Goal: Task Accomplishment & Management: Use online tool/utility

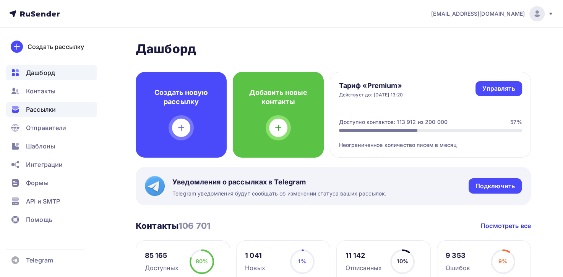
click at [46, 110] on span "Рассылки" at bounding box center [41, 109] width 30 height 9
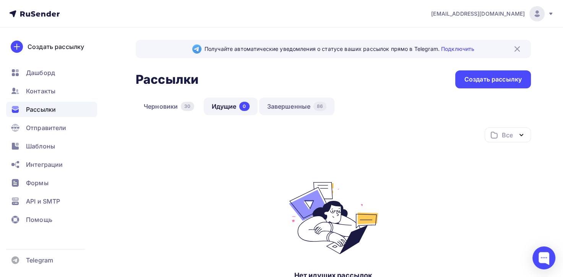
click at [296, 105] on link "Завершенные 86" at bounding box center [297, 106] width 76 height 18
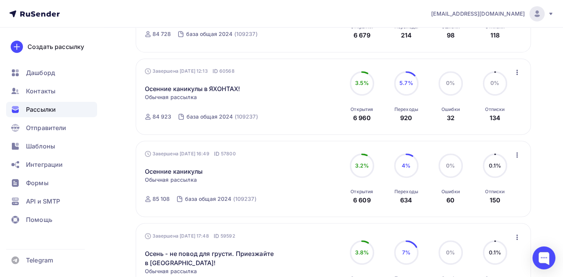
scroll to position [368, 0]
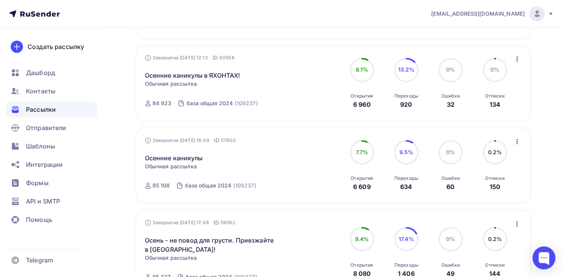
click at [517, 143] on icon "button" at bounding box center [516, 141] width 9 height 9
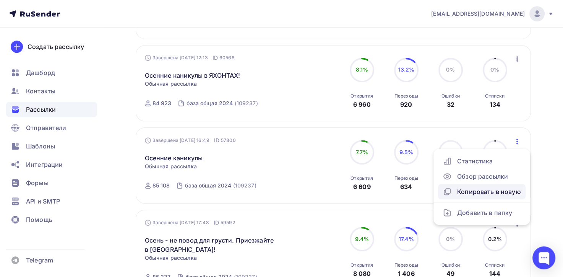
click at [472, 189] on div "Копировать в новую" at bounding box center [482, 191] width 78 height 9
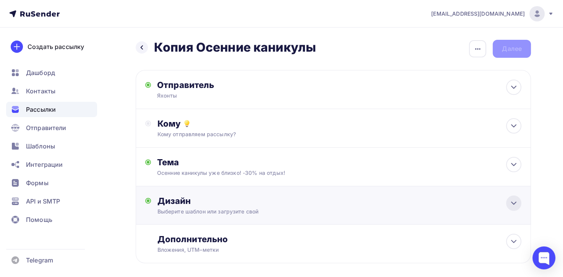
click at [514, 199] on icon at bounding box center [513, 202] width 9 height 9
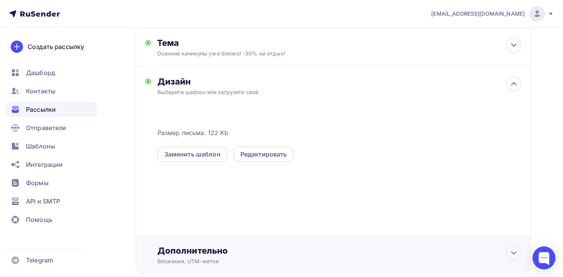
scroll to position [153, 0]
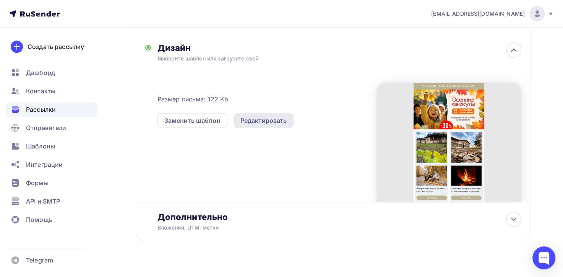
click at [255, 118] on div "Редактировать" at bounding box center [263, 120] width 47 height 9
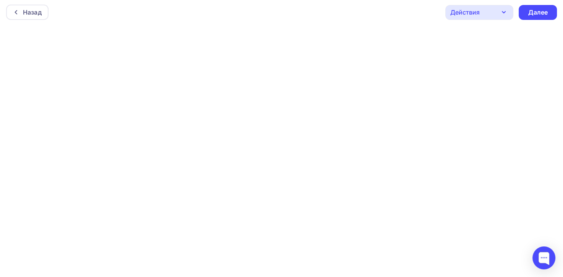
scroll to position [2, 0]
click at [548, 13] on div "Далее" at bounding box center [538, 12] width 38 height 15
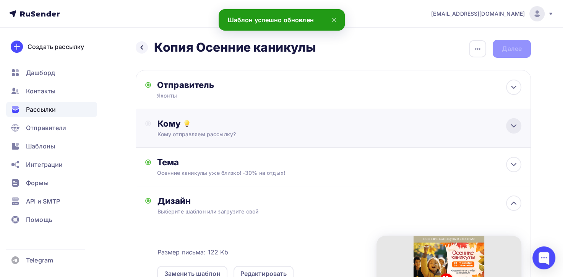
click at [512, 124] on icon at bounding box center [513, 125] width 9 height 9
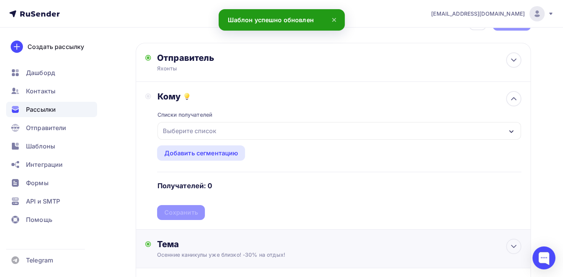
scroll to position [76, 0]
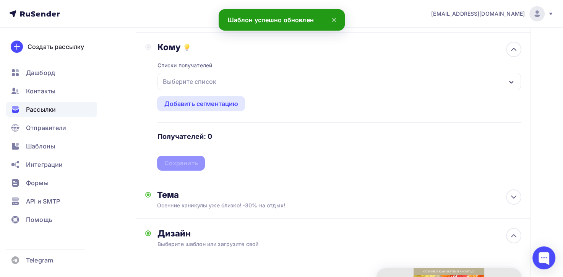
click at [198, 81] on div "Выберите список" at bounding box center [189, 82] width 60 height 14
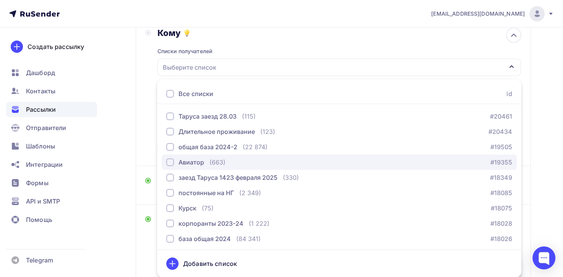
scroll to position [47, 0]
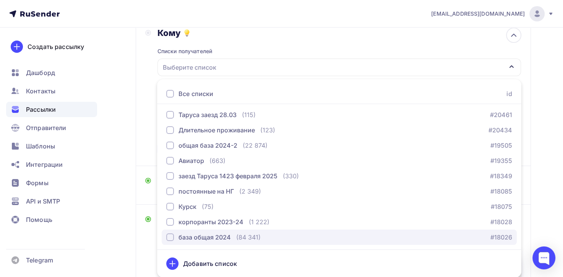
click at [173, 240] on div "button" at bounding box center [170, 237] width 8 height 8
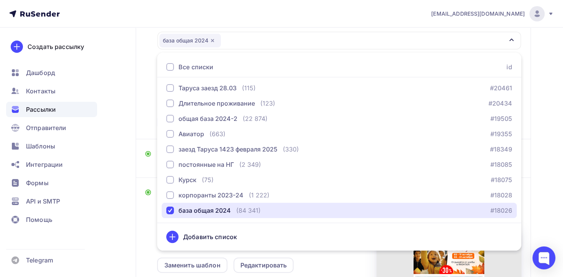
scroll to position [129, 0]
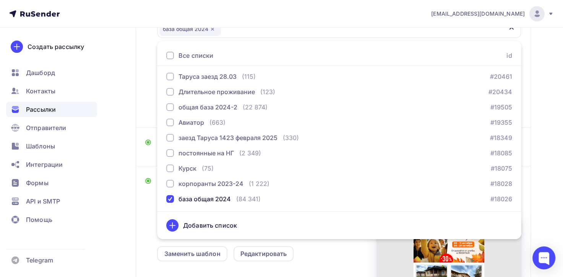
click at [116, 230] on div "Назад Копия Осенние каникулы Копия Осенние каникулы Закончить позже Переименова…" at bounding box center [281, 161] width 563 height 524
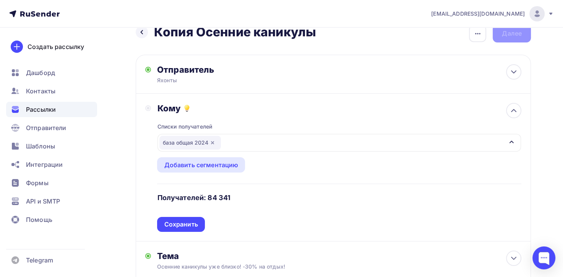
scroll to position [14, 0]
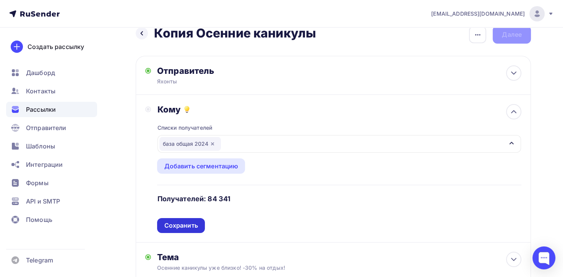
click at [187, 225] on div "Сохранить" at bounding box center [181, 225] width 34 height 9
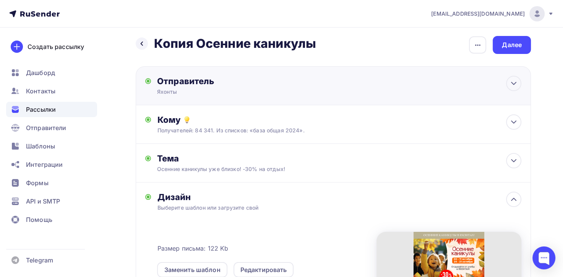
scroll to position [0, 0]
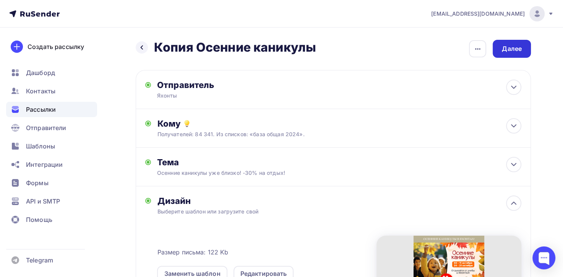
click at [514, 52] on div "Далее" at bounding box center [512, 48] width 20 height 9
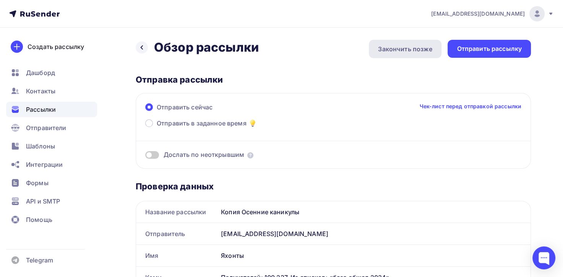
click at [425, 51] on div "Закончить позже" at bounding box center [405, 48] width 54 height 9
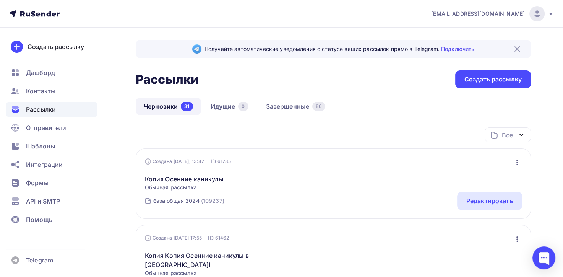
click at [162, 103] on link "Черновики 31" at bounding box center [168, 106] width 65 height 18
click at [168, 104] on link "Черновики 31" at bounding box center [168, 106] width 65 height 18
click at [475, 199] on div "Редактировать" at bounding box center [489, 200] width 47 height 9
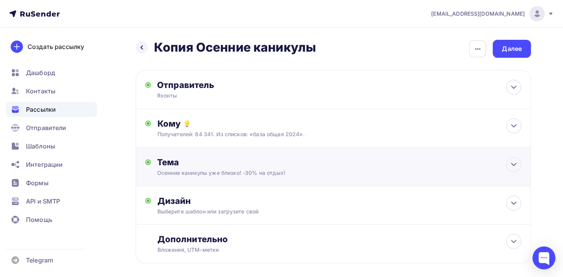
scroll to position [35, 0]
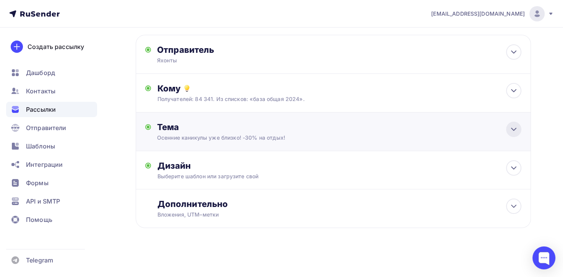
click at [511, 131] on icon at bounding box center [513, 129] width 9 height 9
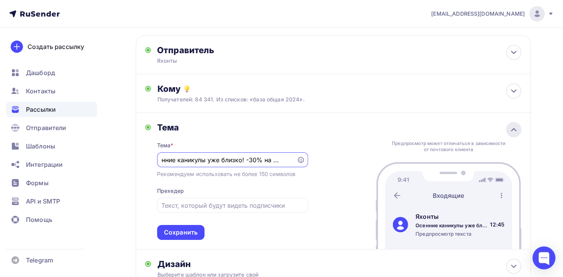
scroll to position [0, 0]
click at [242, 156] on input "Осенние каникулы уже близко! -30% на отдых!" at bounding box center [226, 160] width 131 height 9
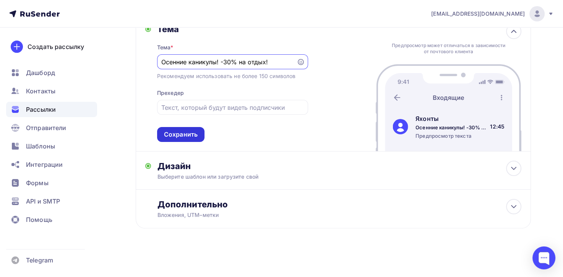
type input "Осенние каникулы! -30% на отдых!"
click at [167, 134] on div "Сохранить" at bounding box center [181, 134] width 34 height 9
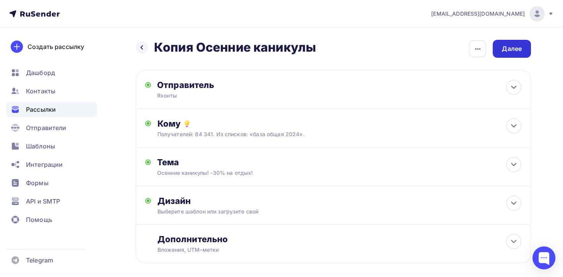
click at [506, 53] on div "Далее" at bounding box center [512, 48] width 20 height 9
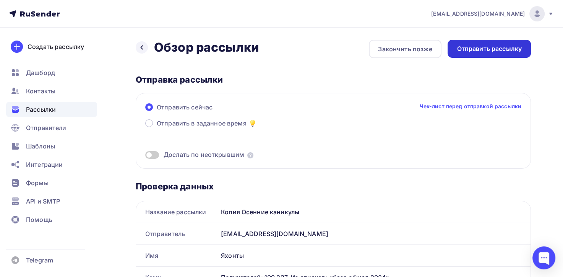
click at [504, 50] on div "Отправить рассылку" at bounding box center [489, 48] width 65 height 9
